Goal: Task Accomplishment & Management: Use online tool/utility

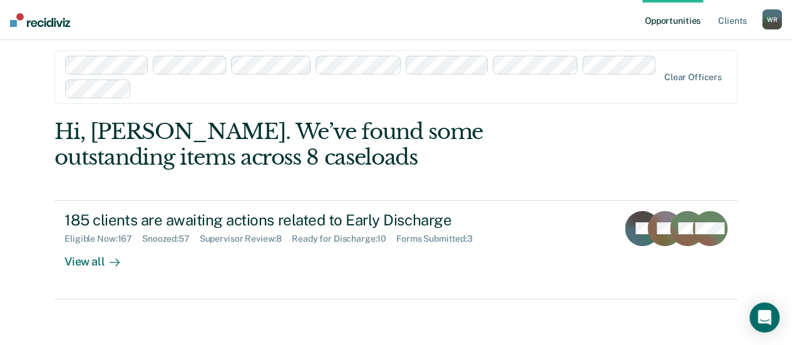
scroll to position [13, 0]
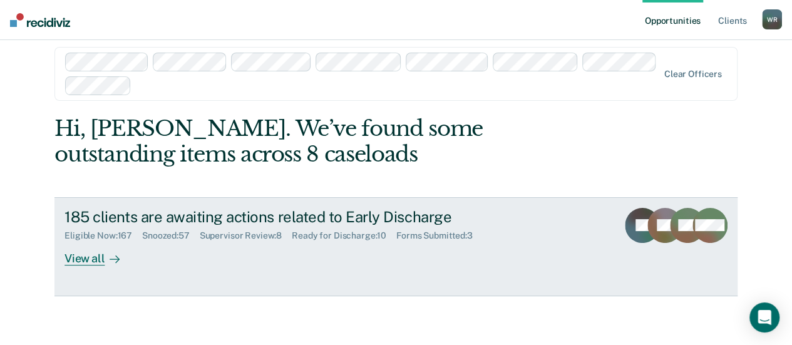
click at [254, 235] on div "Supervisor Review : 8" at bounding box center [246, 236] width 92 height 11
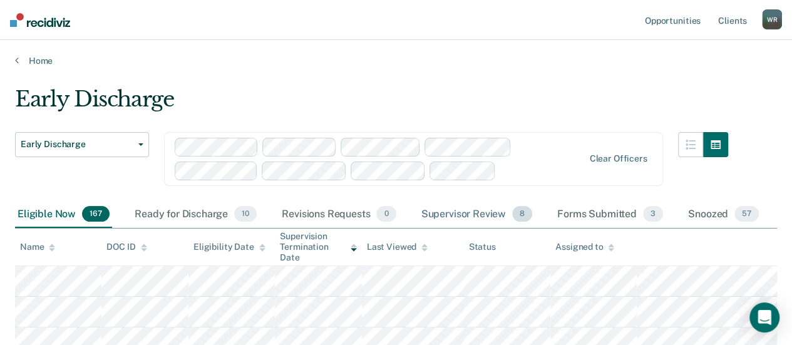
click at [473, 214] on div "Supervisor Review 8" at bounding box center [477, 215] width 117 height 28
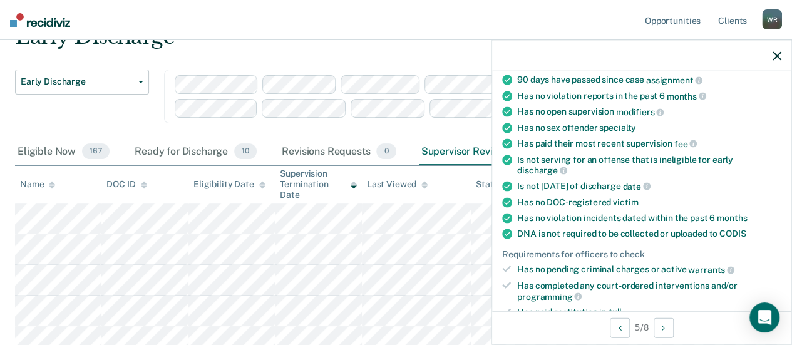
scroll to position [251, 0]
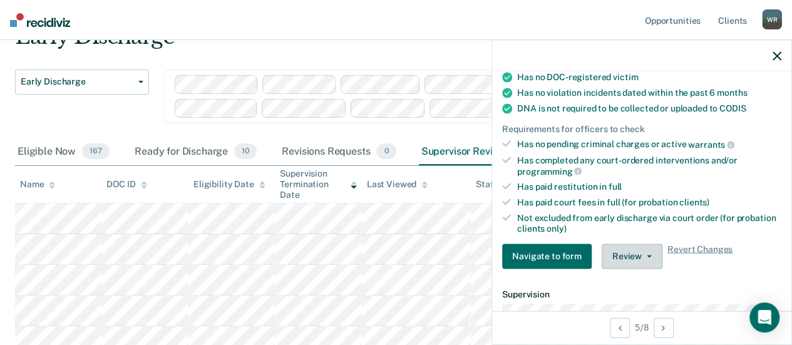
click at [623, 248] on button "Review" at bounding box center [632, 256] width 61 height 25
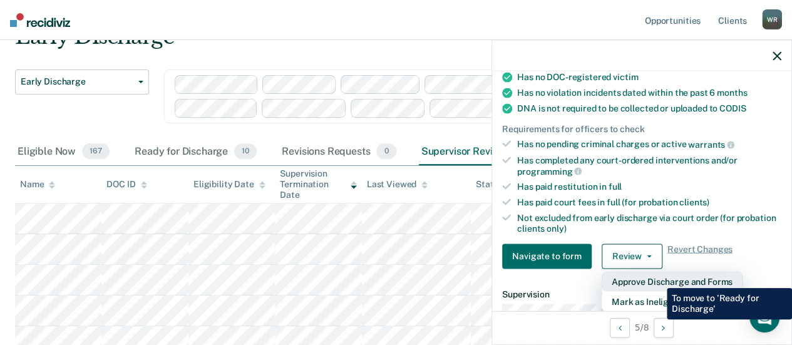
click at [658, 279] on button "Approve Discharge and Forms" at bounding box center [672, 281] width 141 height 20
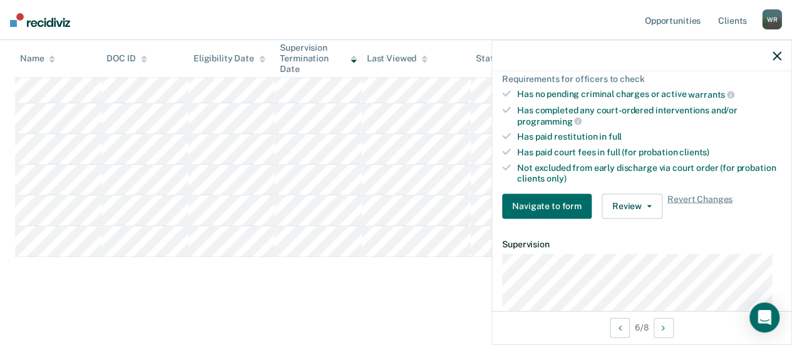
scroll to position [313, 0]
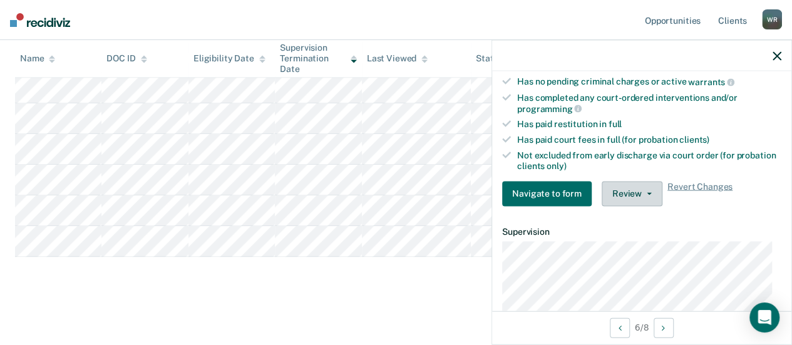
click at [631, 186] on button "Review" at bounding box center [632, 193] width 61 height 25
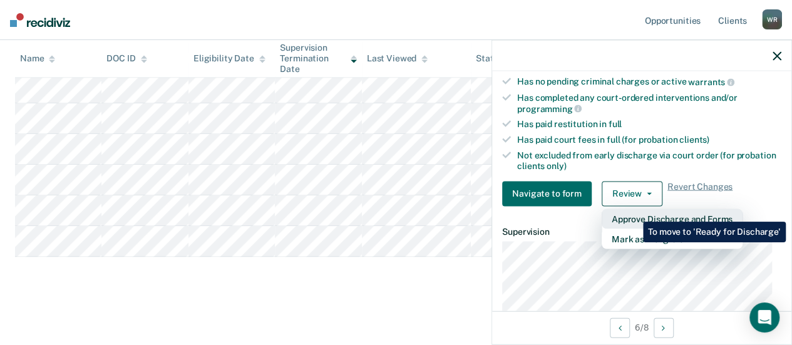
click at [634, 212] on button "Approve Discharge and Forms" at bounding box center [672, 219] width 141 height 20
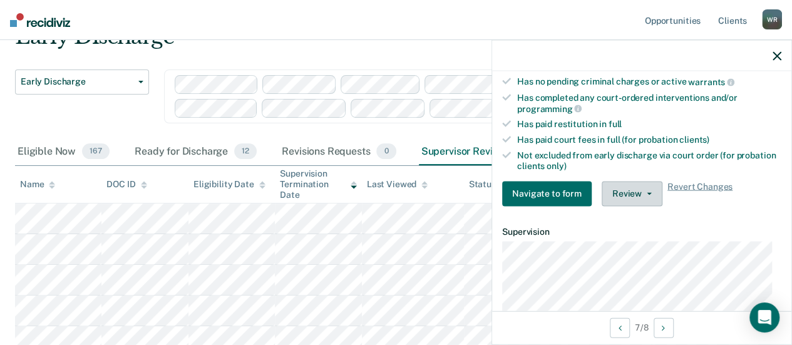
click at [639, 190] on button "Review" at bounding box center [632, 193] width 61 height 25
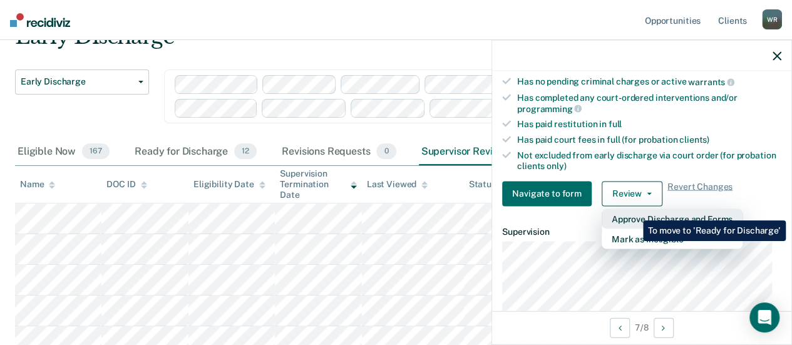
click at [634, 211] on button "Approve Discharge and Forms" at bounding box center [672, 219] width 141 height 20
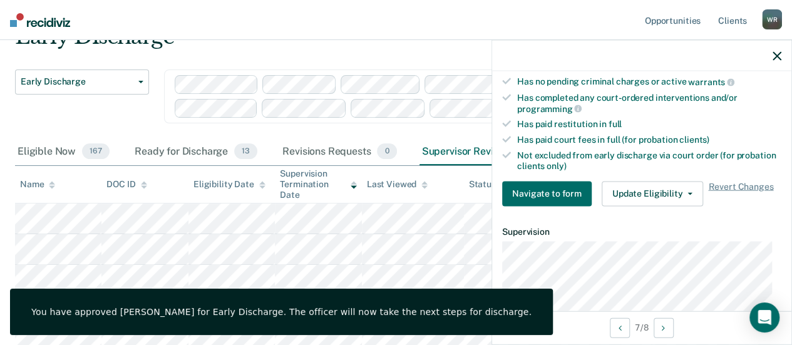
click at [158, 112] on div "Early Discharge Early Discharge Clear officers" at bounding box center [372, 104] width 714 height 69
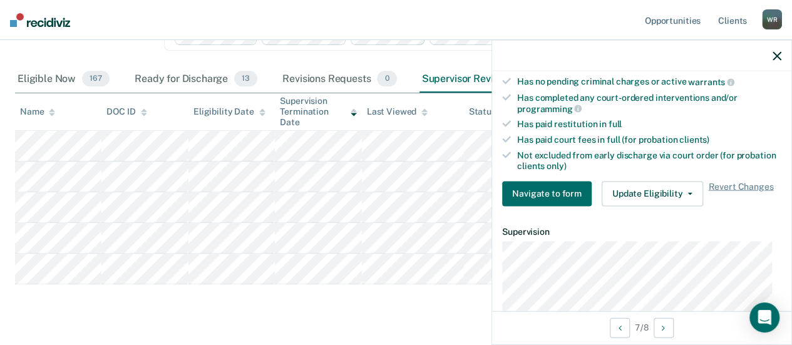
scroll to position [100, 0]
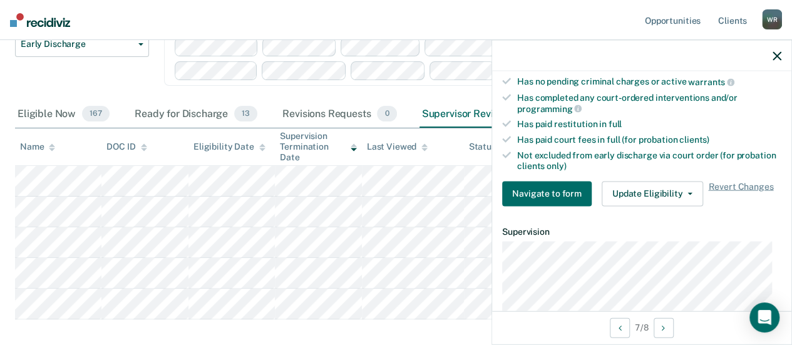
click at [777, 52] on icon "button" at bounding box center [777, 55] width 9 height 9
